Goal: Information Seeking & Learning: Learn about a topic

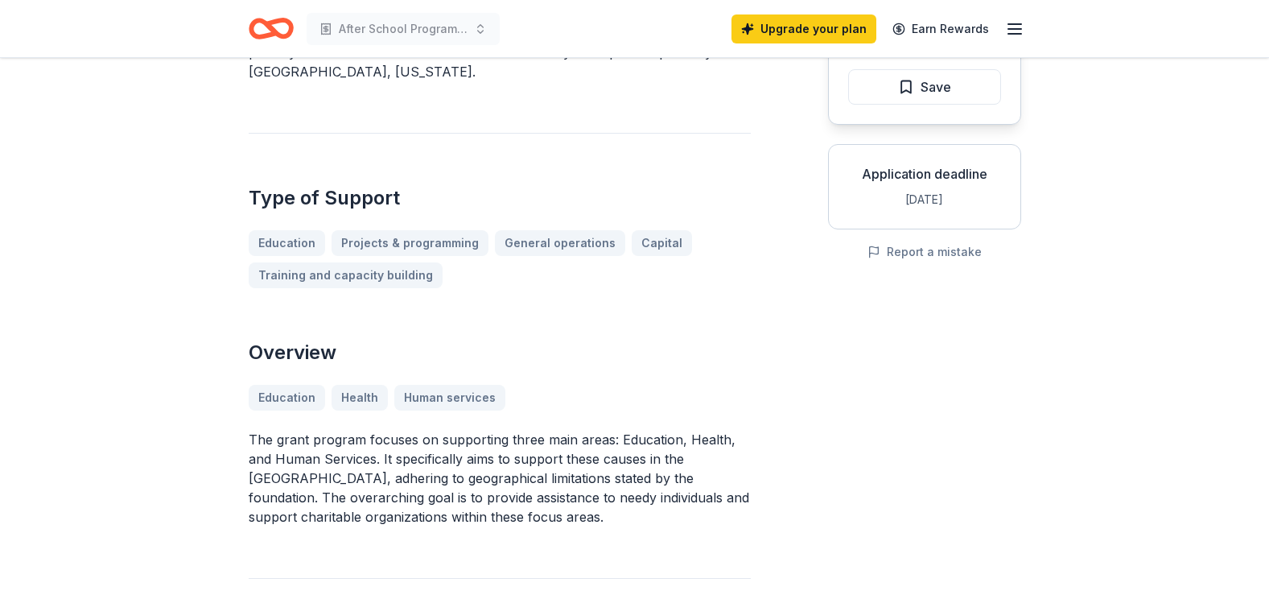
scroll to position [251, 0]
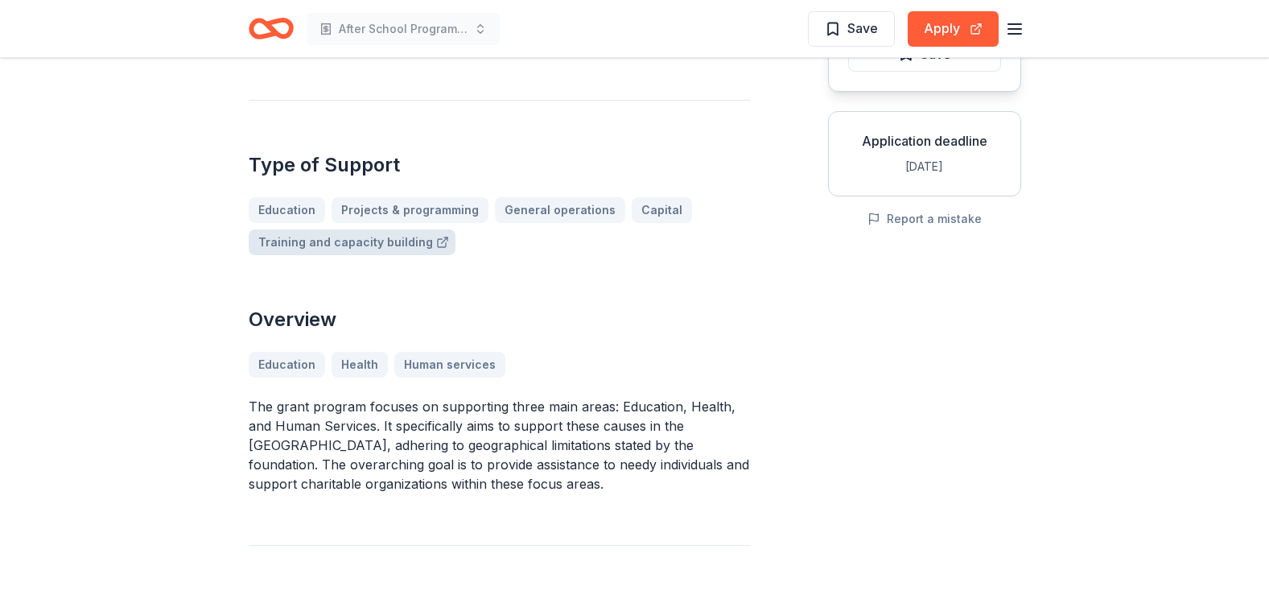
click at [299, 229] on link "Training and capacity building" at bounding box center [352, 242] width 207 height 26
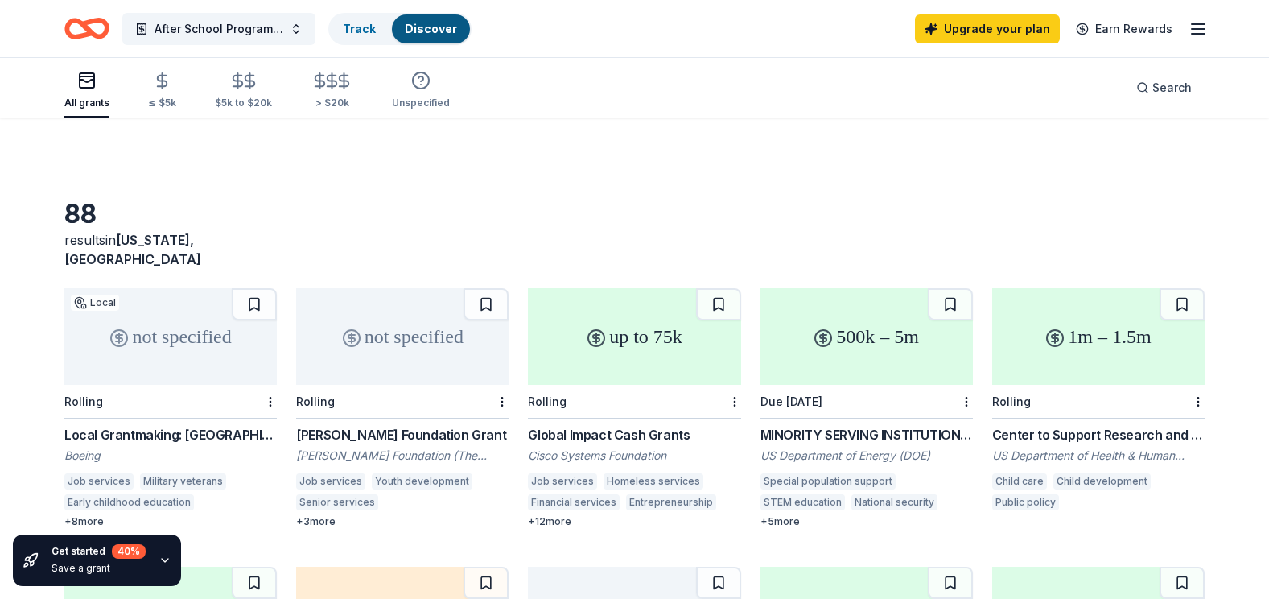
drag, startPoint x: 1275, startPoint y: 153, endPoint x: 714, endPoint y: 83, distance: 565.4
click at [714, 83] on div "All grants ≤ $5k $5k to $20k > $20k Unspecified Search" at bounding box center [634, 88] width 1141 height 60
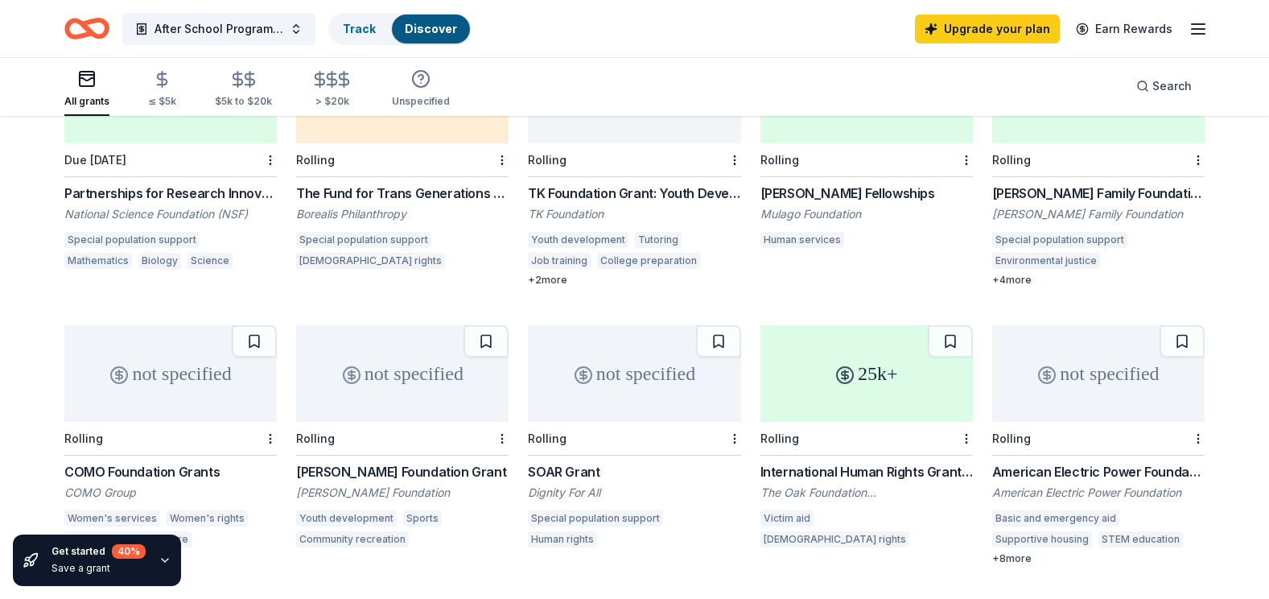
scroll to position [482, 0]
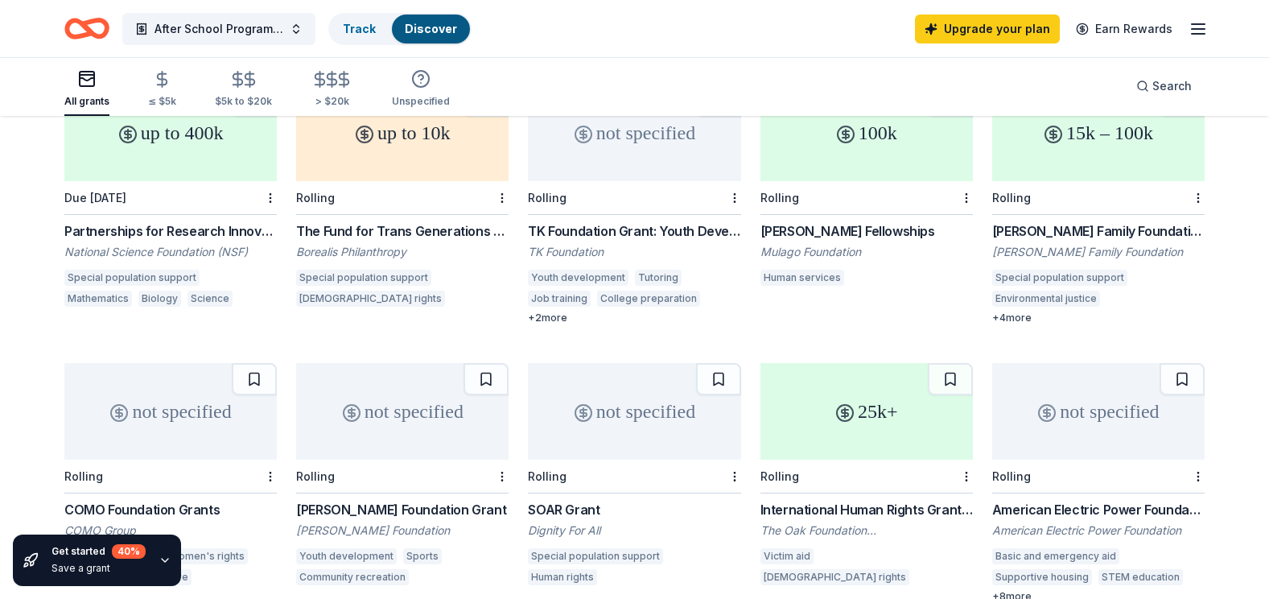
click at [1269, 177] on div "88 results in Washington, DC not specified Local Rolling Local Grantmaking: Nat…" at bounding box center [634, 600] width 1269 height 1930
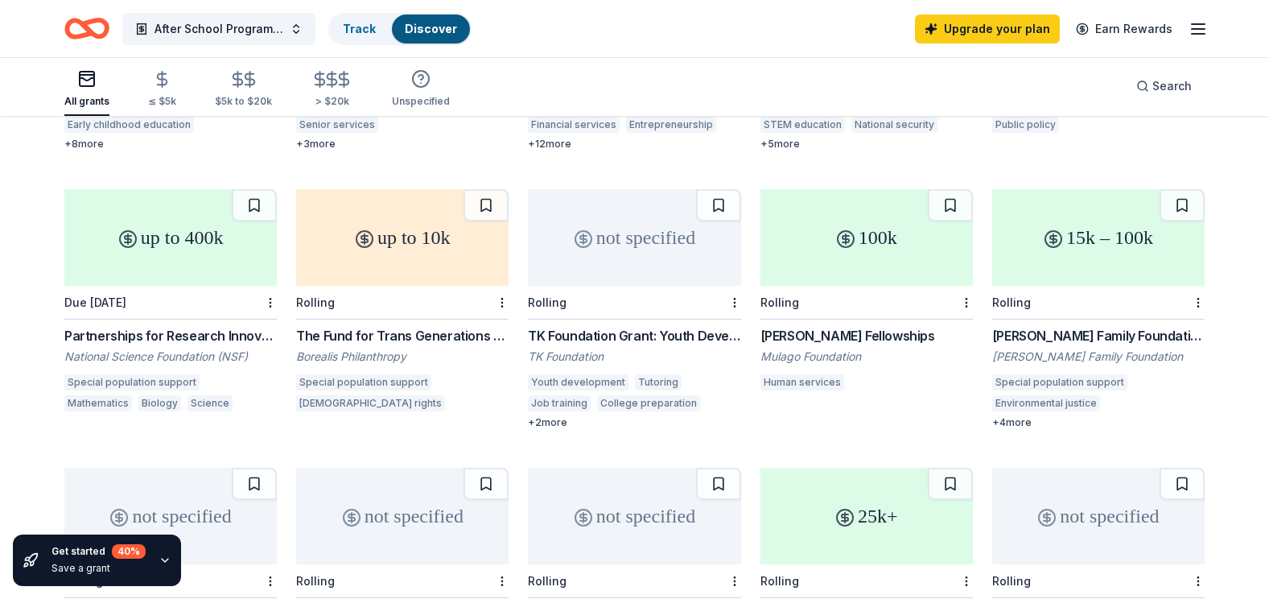
scroll to position [372, 0]
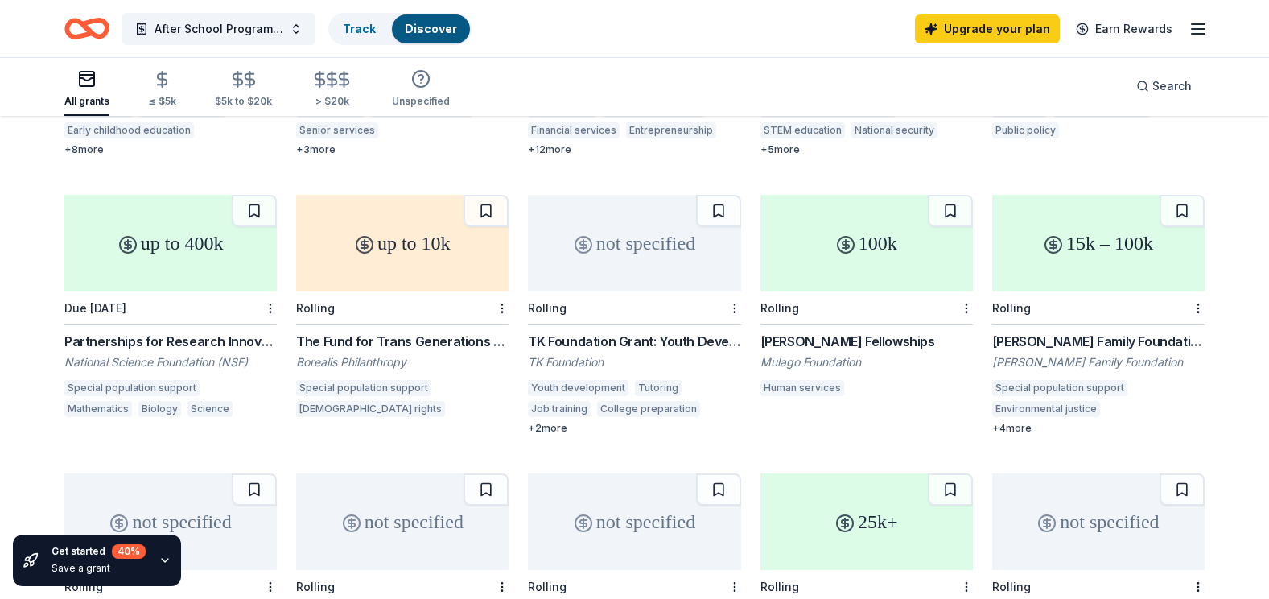
click at [608, 332] on div "TK Foundation Grant: Youth Development Grant" at bounding box center [634, 341] width 213 height 19
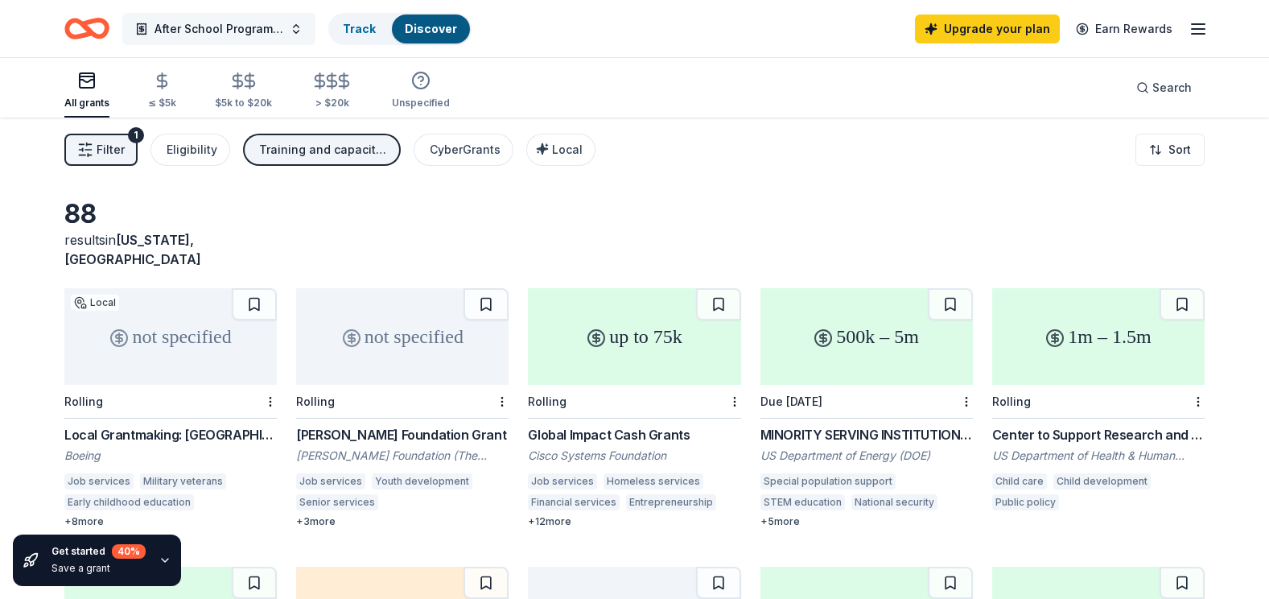
click at [295, 25] on button "After School Programming" at bounding box center [218, 29] width 193 height 32
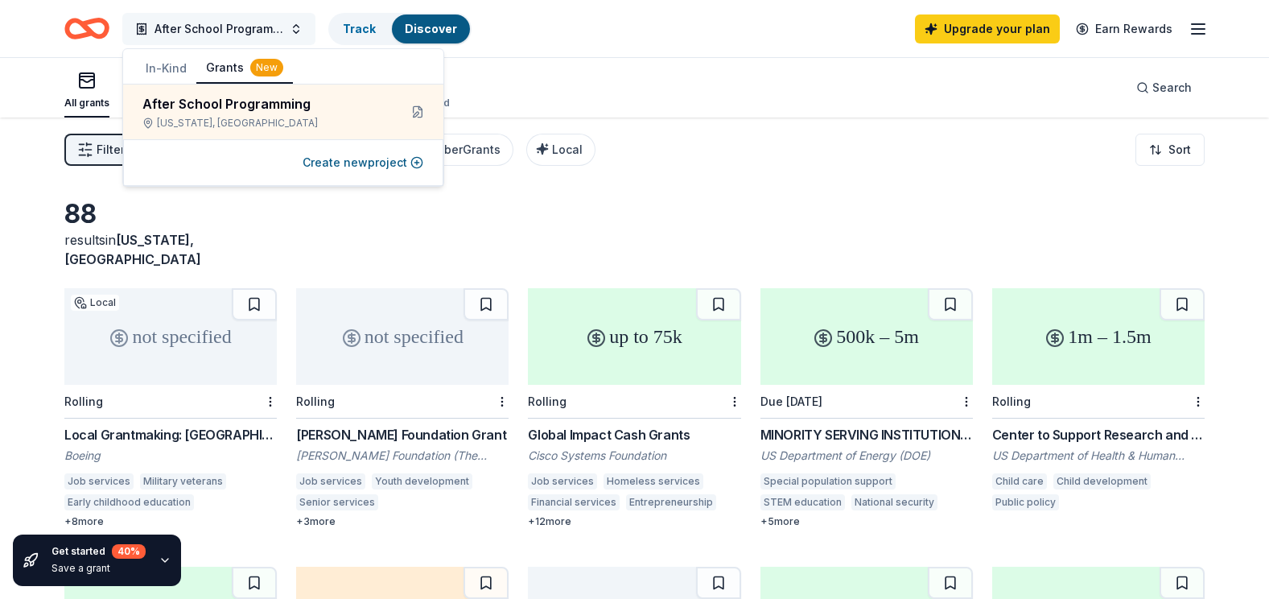
click at [292, 23] on button "After School Programming" at bounding box center [218, 29] width 193 height 32
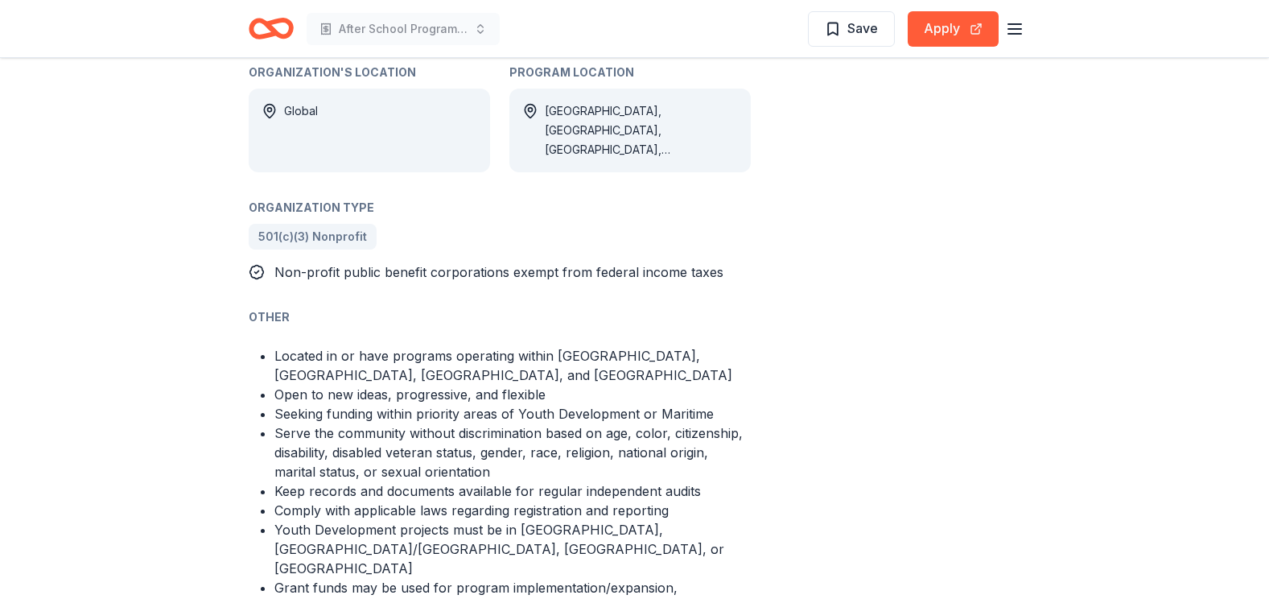
scroll to position [970, 0]
